Goal: Information Seeking & Learning: Learn about a topic

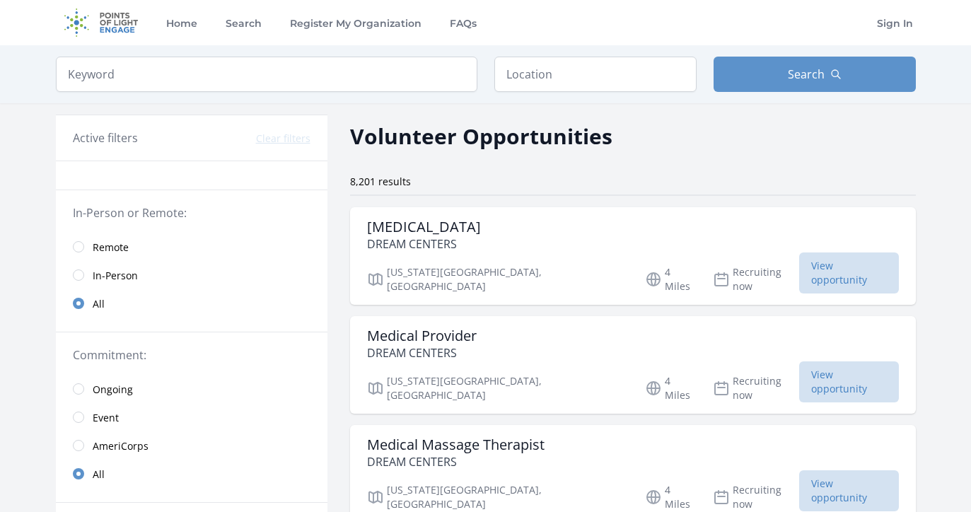
click at [112, 250] on span "Remote" at bounding box center [111, 247] width 36 height 14
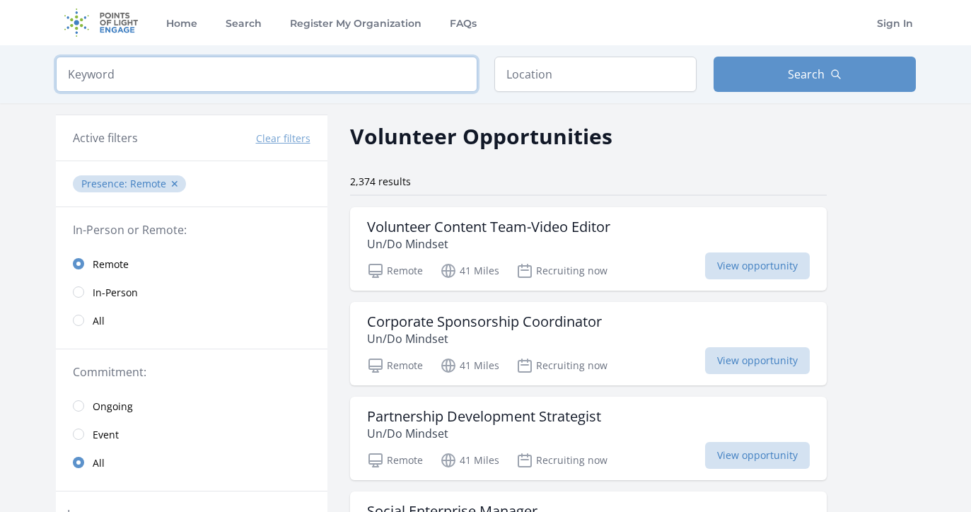
click at [217, 78] on input "search" at bounding box center [267, 74] width 422 height 35
click at [516, 78] on input "text" at bounding box center [595, 74] width 202 height 35
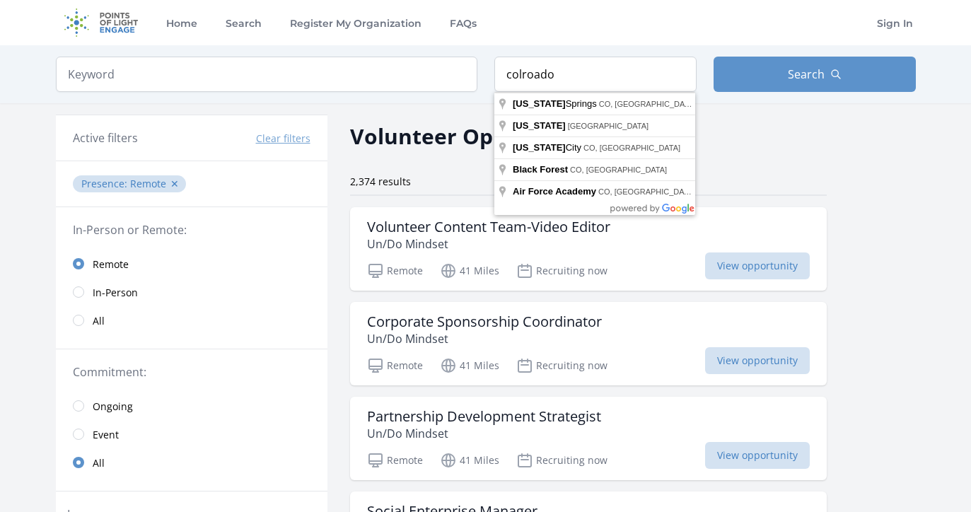
type input "Colorado Springs, CO, USA"
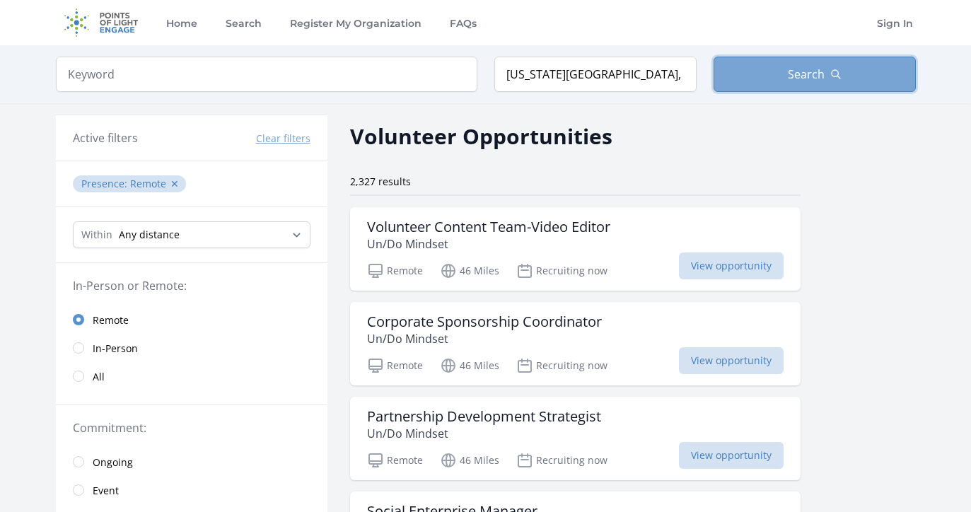
click at [778, 84] on button "Search" at bounding box center [815, 74] width 202 height 35
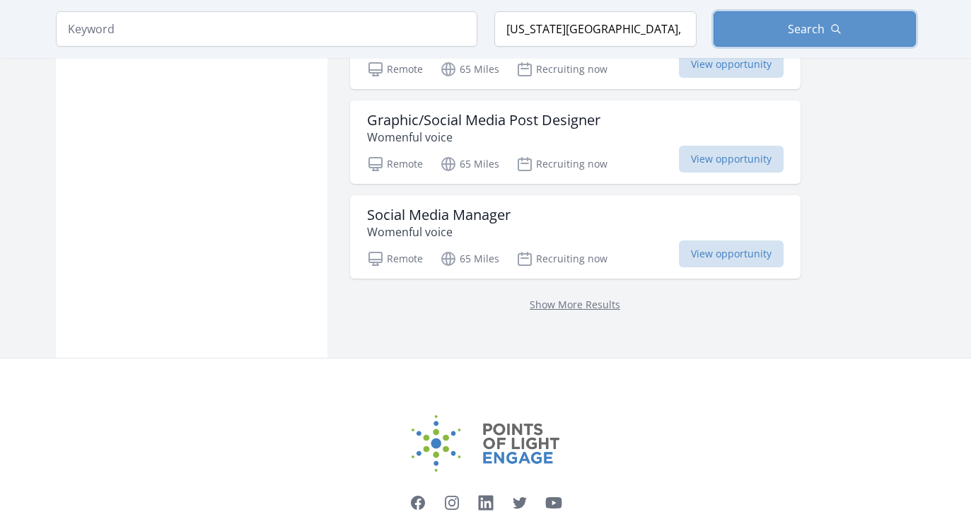
scroll to position [1885, 0]
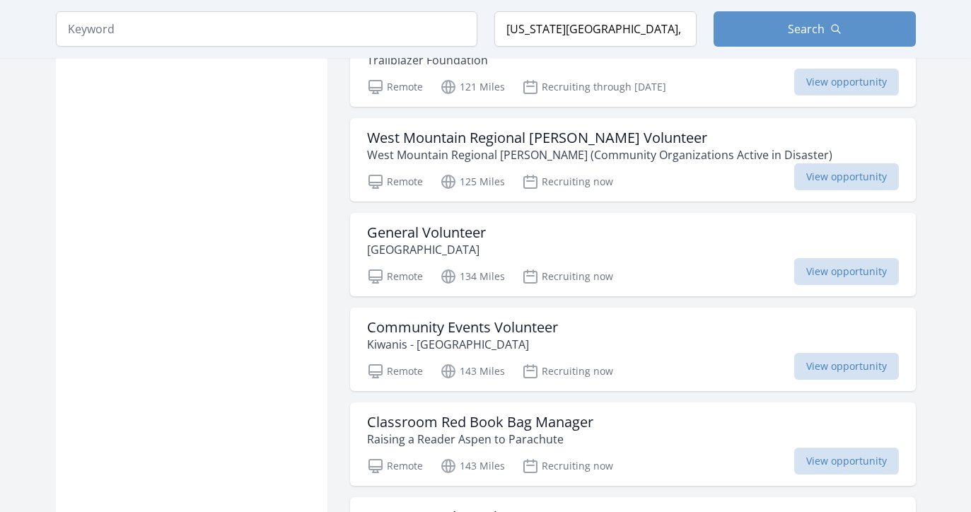
scroll to position [3320, 0]
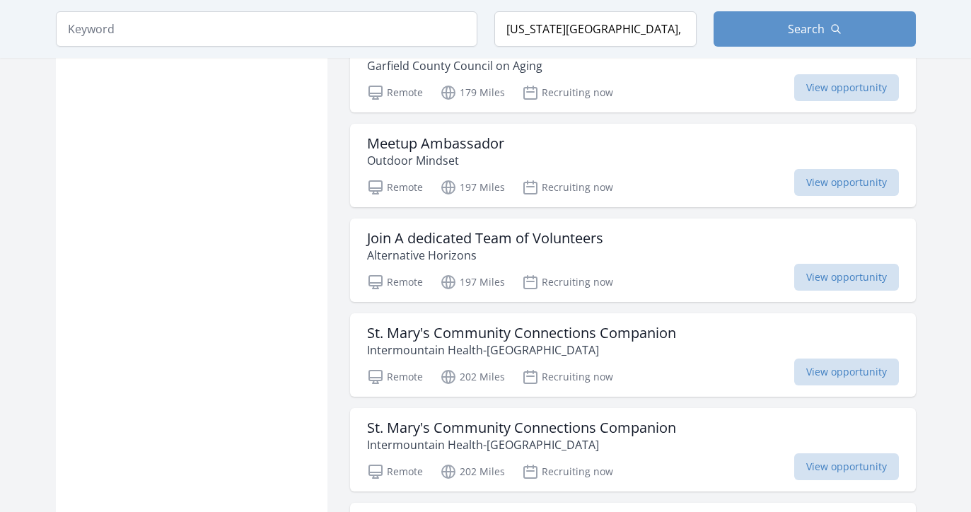
scroll to position [5153, 0]
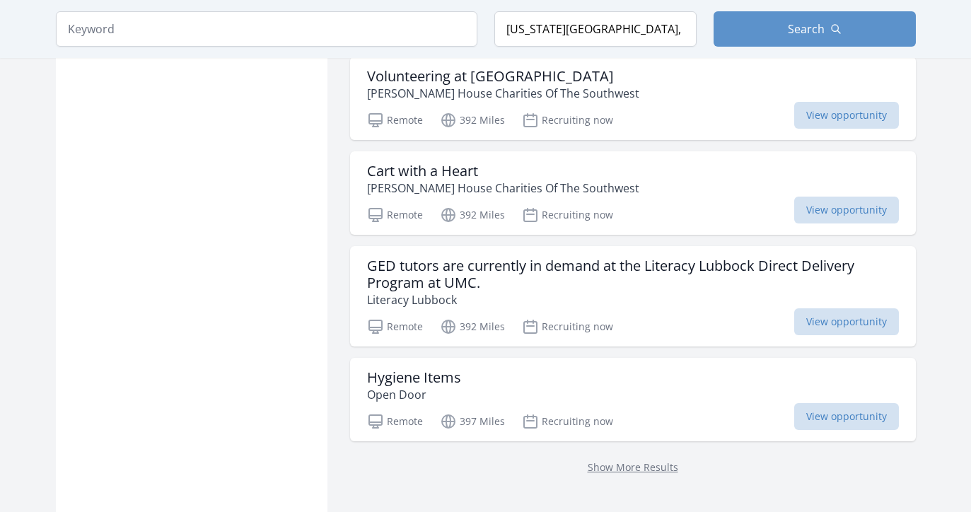
scroll to position [7597, 0]
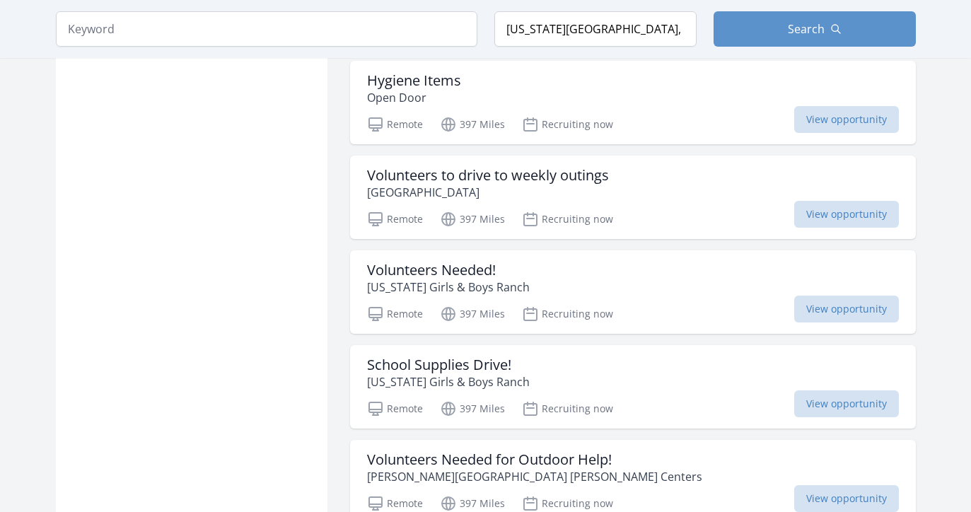
scroll to position [7855, 0]
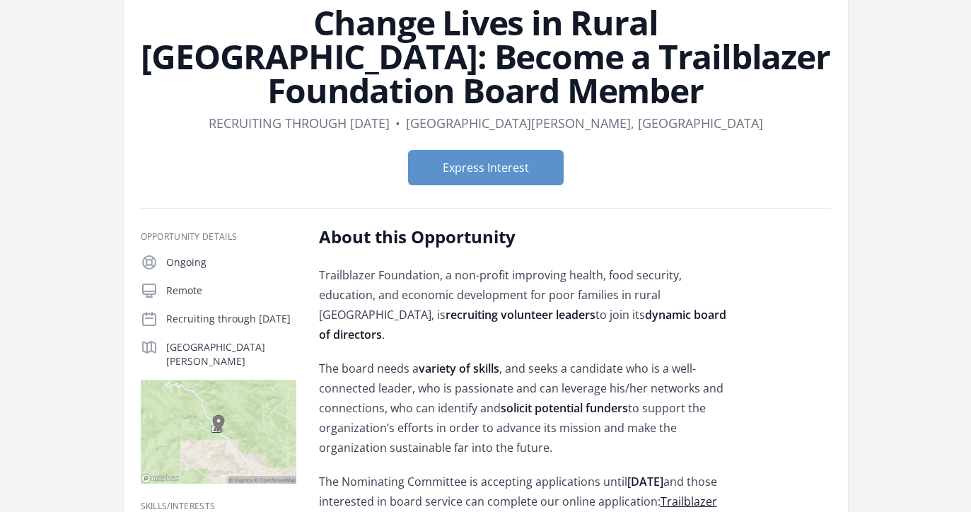
scroll to position [103, 0]
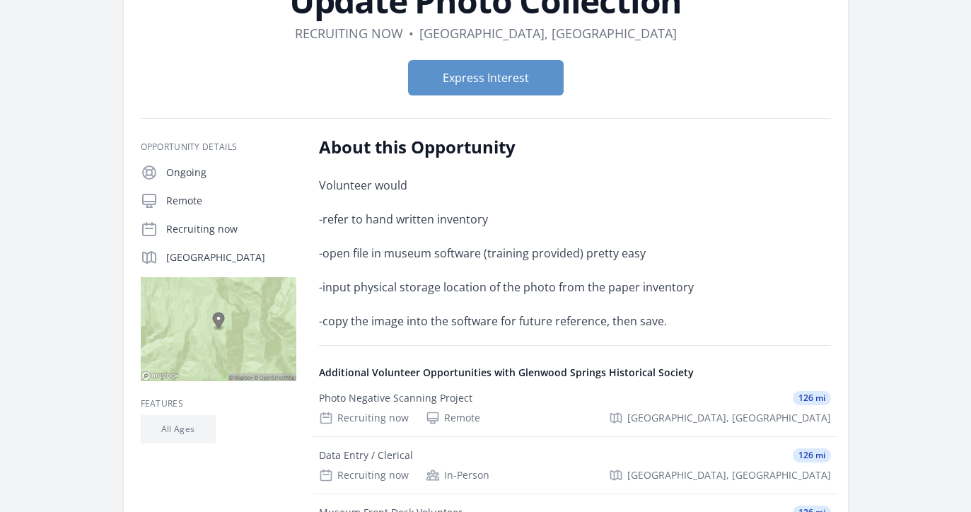
scroll to position [347, 0]
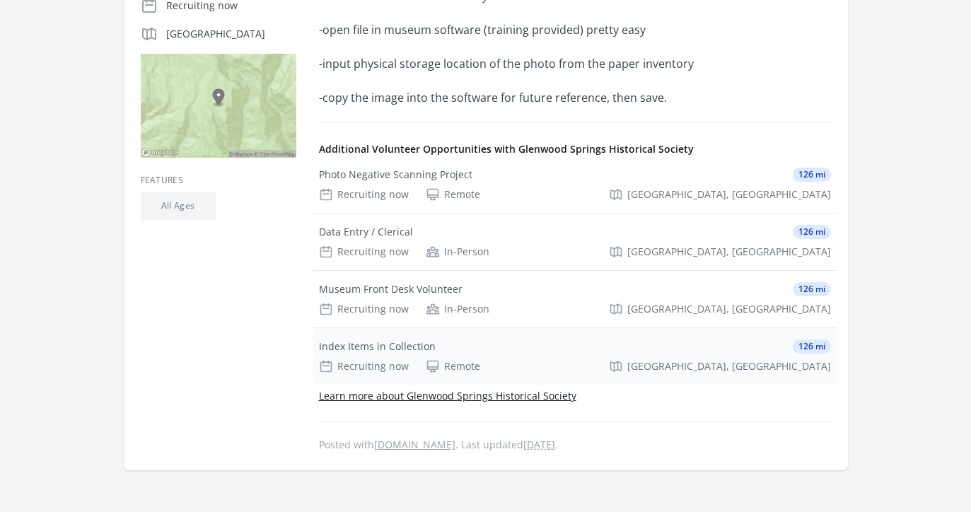
click at [364, 351] on div "Index Items in Collection" at bounding box center [377, 347] width 117 height 14
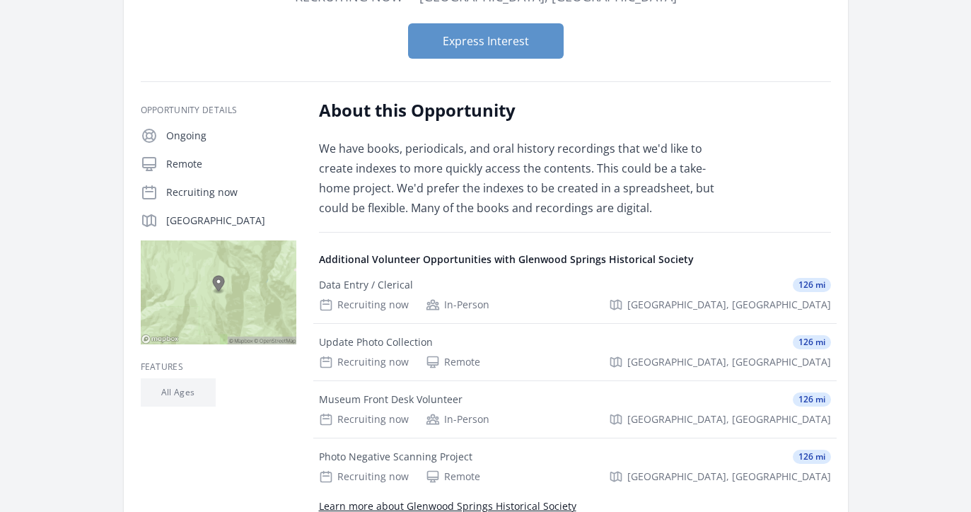
scroll to position [171, 0]
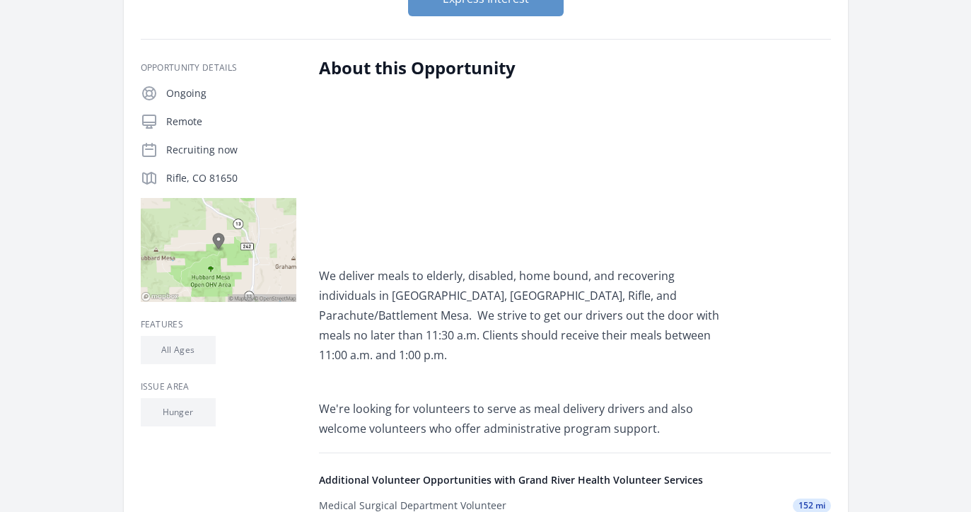
scroll to position [231, 0]
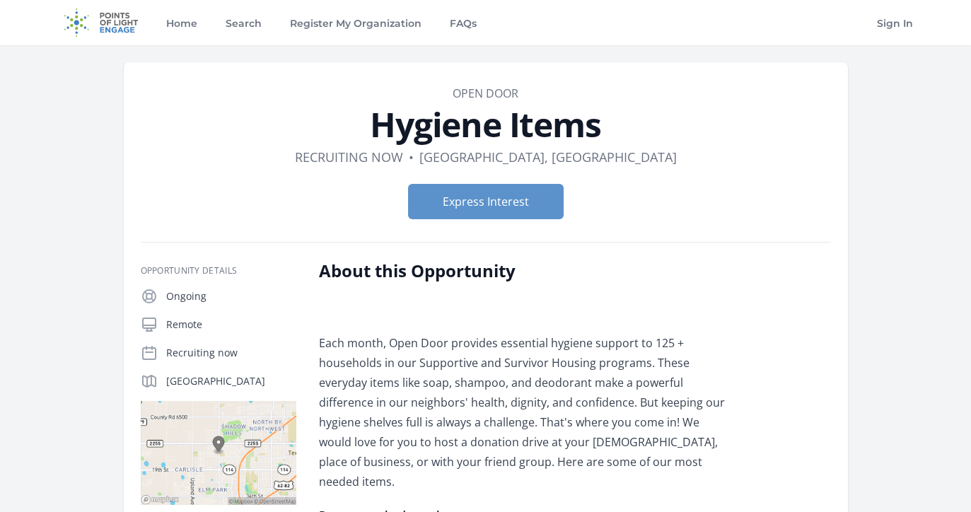
scroll to position [119, 0]
